Goal: Feedback & Contribution: Contribute content

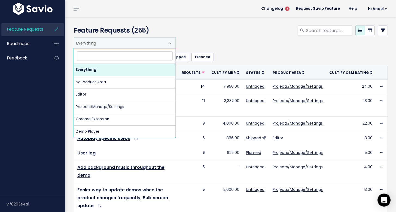
click at [97, 43] on span "Everything" at bounding box center [119, 43] width 90 height 10
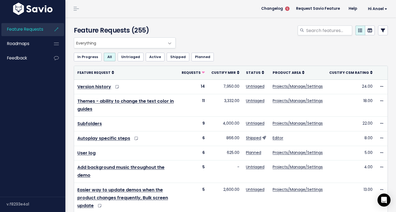
click at [383, 30] on icon at bounding box center [382, 30] width 4 height 4
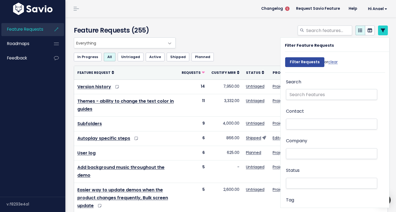
click at [313, 155] on li at bounding box center [329, 154] width 85 height 6
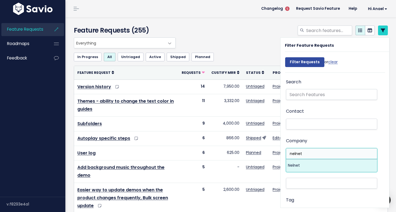
type input "nelnet"
select select "15315677"
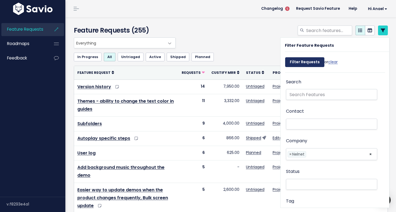
click at [310, 60] on input "Filter Requests" at bounding box center [304, 62] width 39 height 10
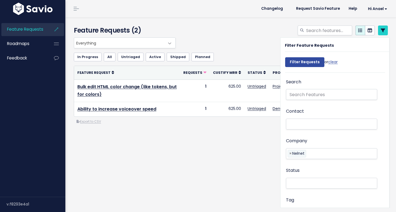
select select
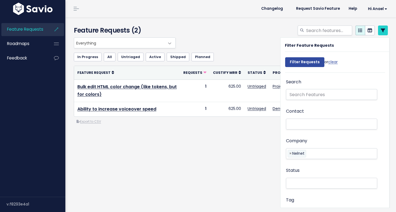
select select
click at [334, 62] on link "clear" at bounding box center [333, 61] width 10 height 5
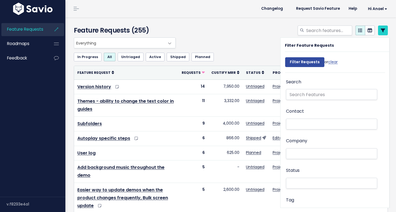
select select
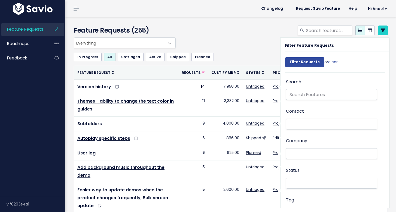
select select
click at [319, 33] on input "search" at bounding box center [328, 31] width 47 height 10
type input "image"
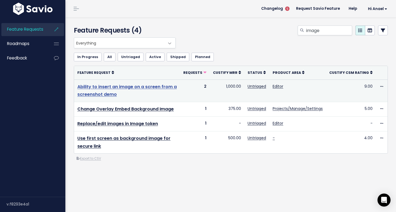
click at [159, 86] on link "Ability to insert an image on a screen from a screenshot demo" at bounding box center [126, 91] width 99 height 14
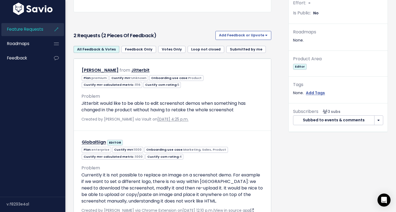
scroll to position [165, 0]
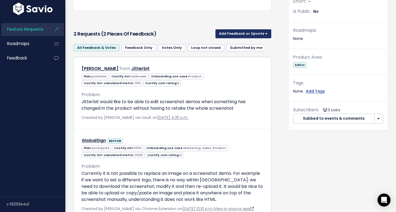
click at [247, 33] on button "Add Feedback or Upvote" at bounding box center [243, 33] width 56 height 9
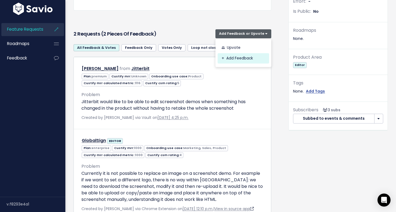
click at [237, 59] on link "Add Feedback" at bounding box center [242, 58] width 51 height 11
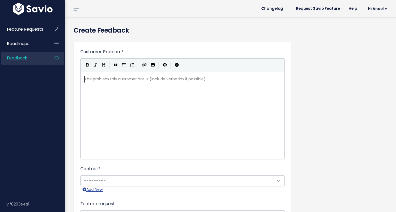
scroll to position [1, 0]
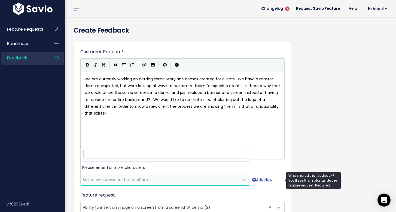
click at [189, 179] on span "Select who provided the feedback..." at bounding box center [160, 180] width 158 height 11
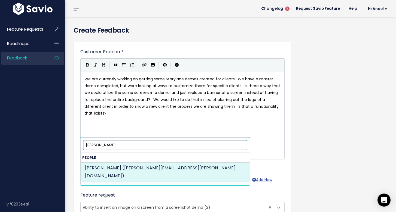
type input "sara banset"
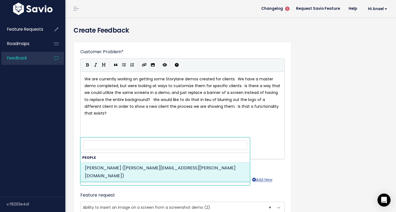
select select "84537528"
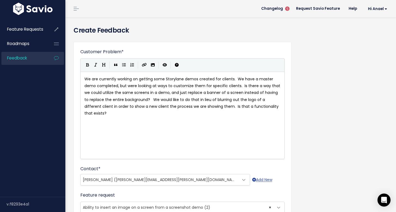
click at [240, 166] on div "Contact * --------- Sara Banset (sara.banset@nelnet.net) Sara Banset (sara.bans…" at bounding box center [182, 176] width 204 height 20
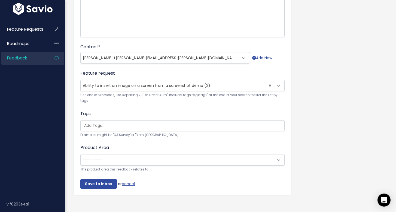
scroll to position [127, 0]
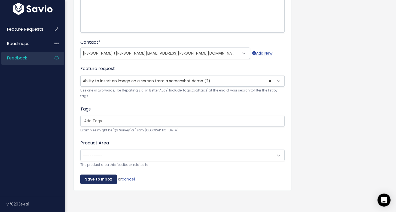
click at [108, 178] on input "Save to Inbox" at bounding box center [98, 180] width 36 height 10
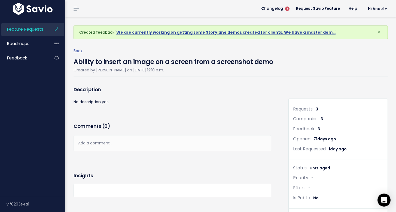
click at [200, 98] on div "Description" at bounding box center [172, 92] width 198 height 14
